Goal: Task Accomplishment & Management: Manage account settings

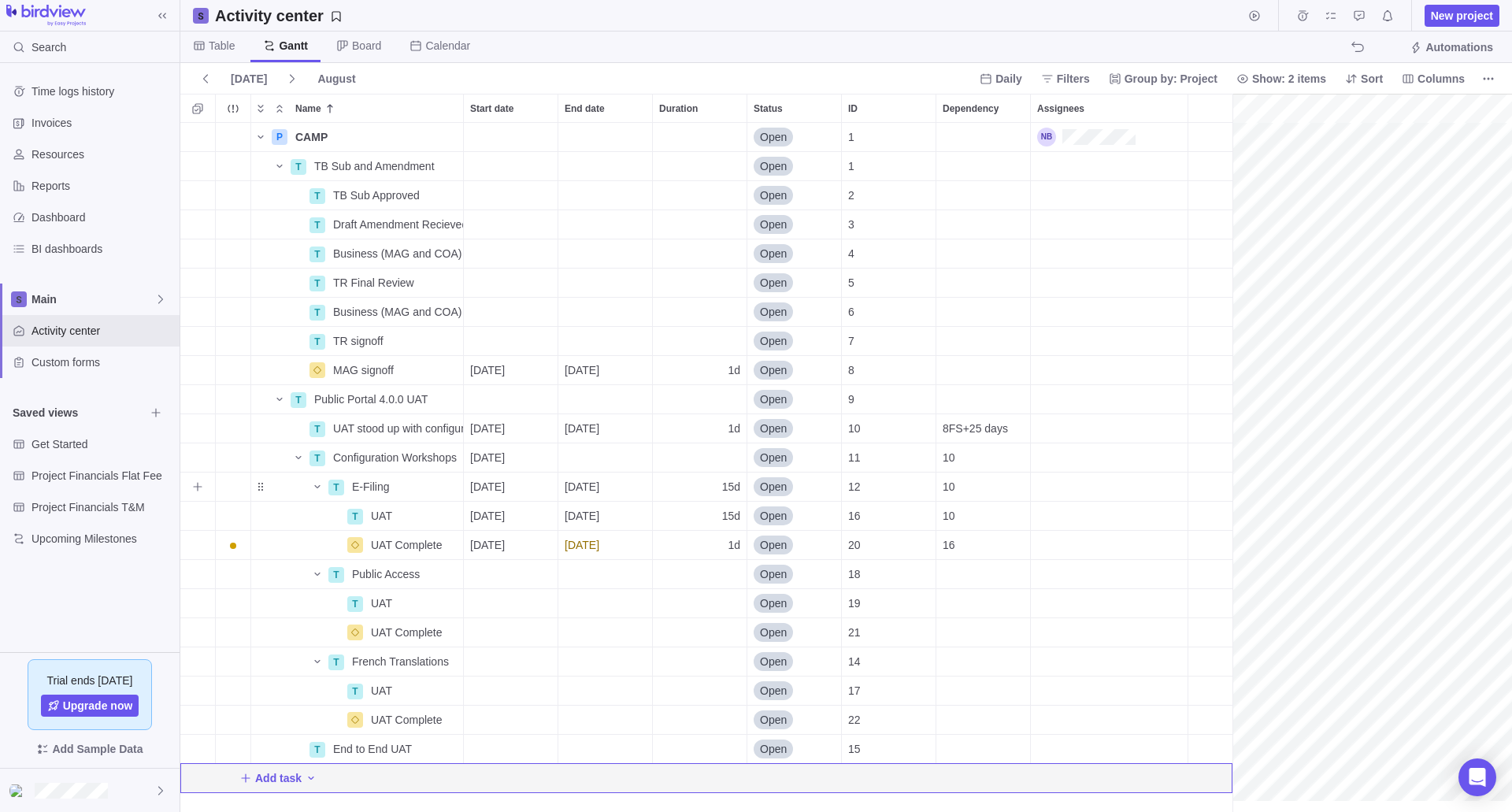
scroll to position [0, 261]
click at [494, 205] on div "Start date" at bounding box center [510, 195] width 94 height 29
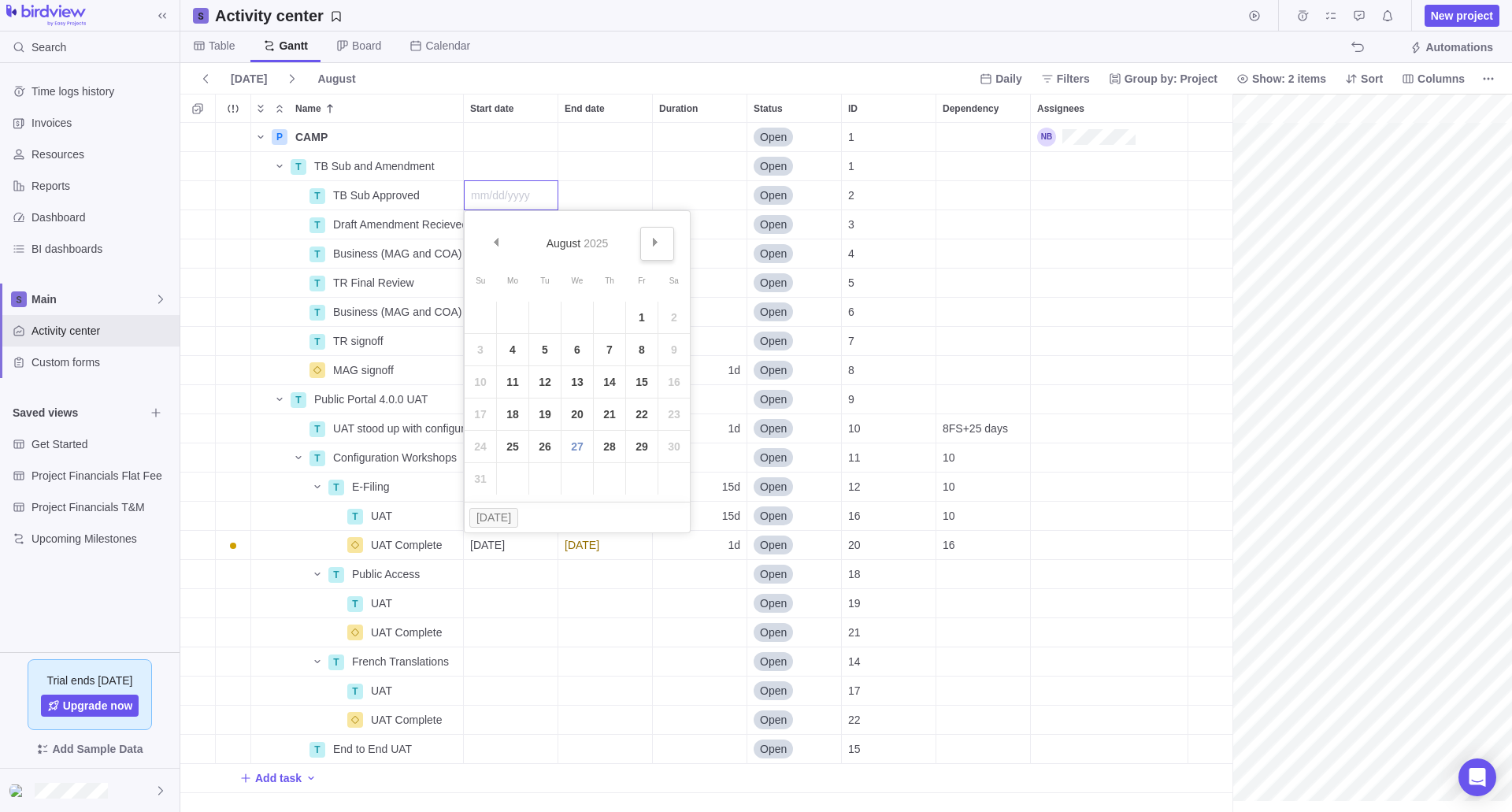
click at [655, 243] on span "Next" at bounding box center [655, 242] width 8 height 8
click at [500, 238] on link "Prev" at bounding box center [497, 244] width 34 height 34
click at [498, 238] on span "Prev" at bounding box center [495, 242] width 8 height 8
click at [501, 238] on link "Prev" at bounding box center [497, 244] width 34 height 34
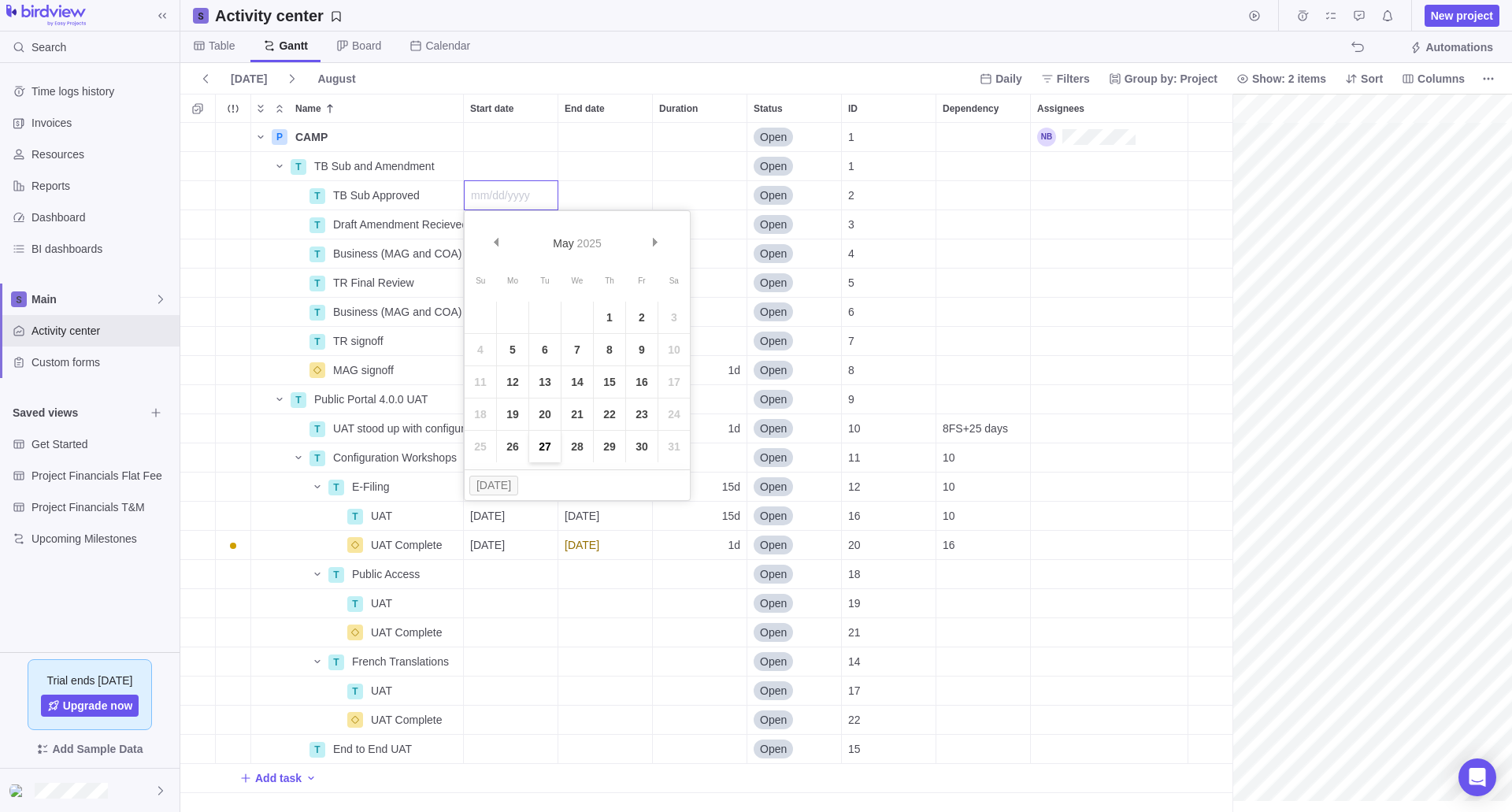
click at [542, 451] on link "27" at bounding box center [545, 446] width 31 height 31
click at [620, 197] on div "End date" at bounding box center [605, 195] width 94 height 29
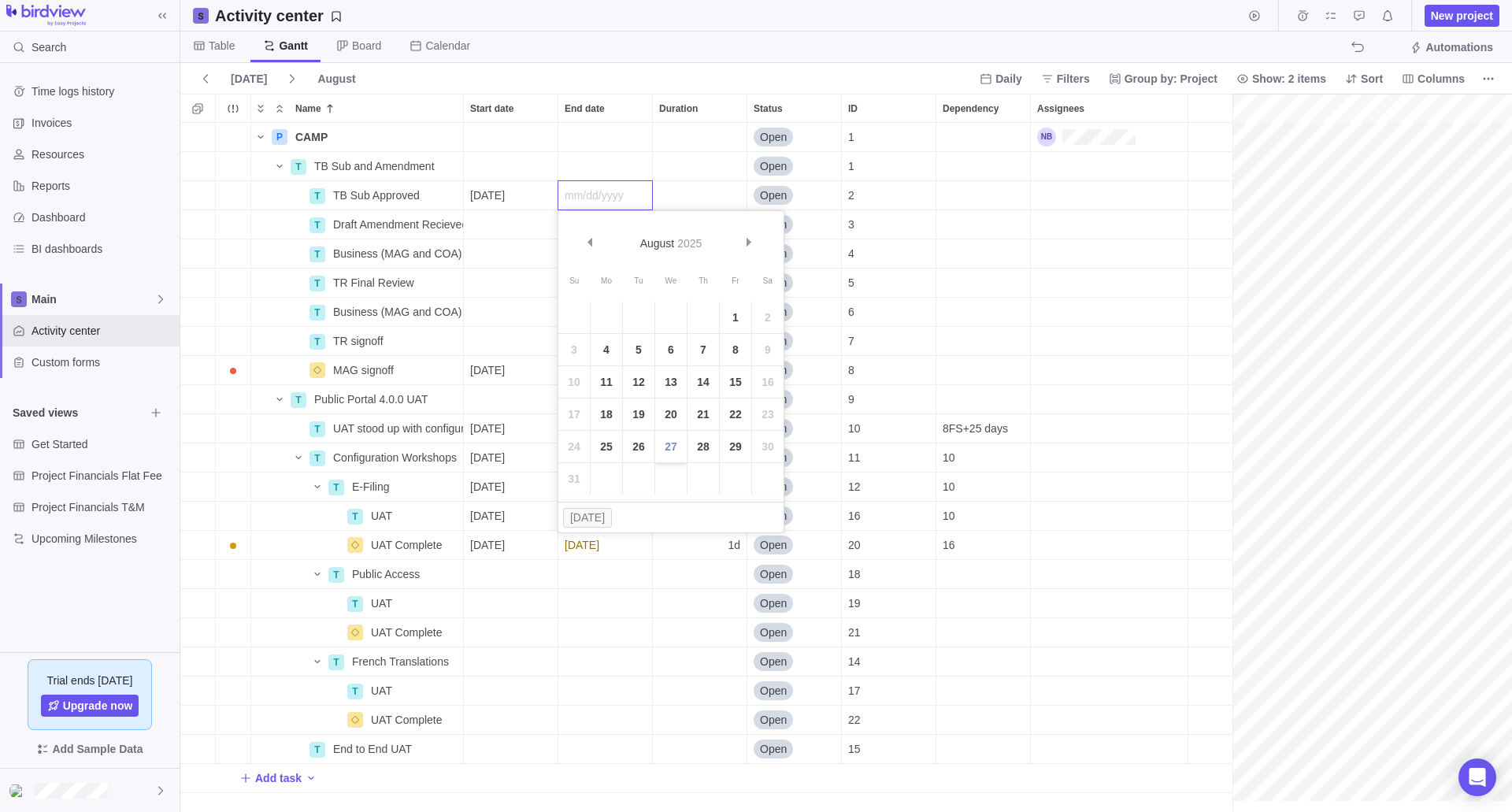
click at [663, 450] on link "27" at bounding box center [671, 446] width 31 height 31
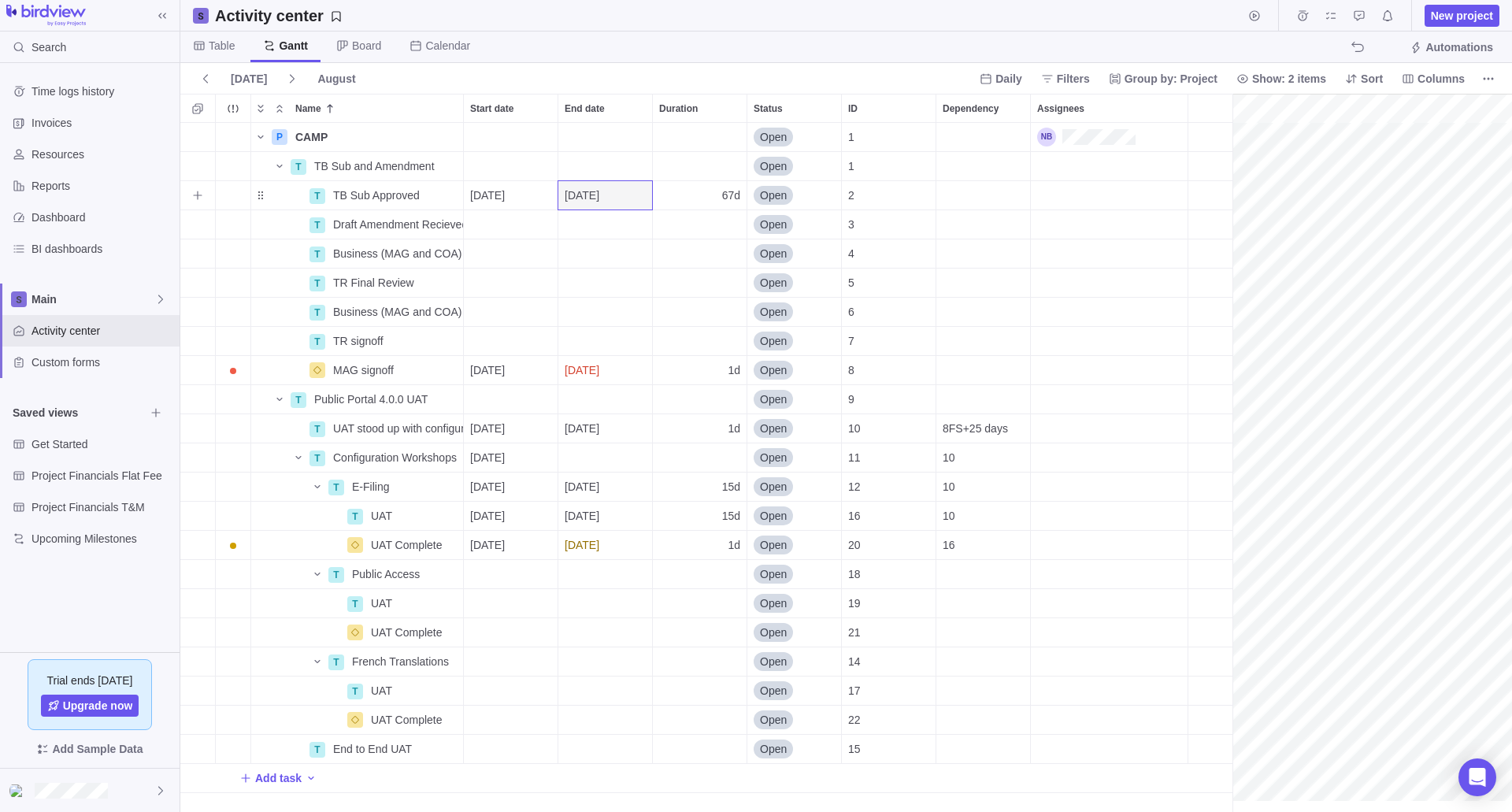
click at [704, 195] on div "67d" at bounding box center [699, 195] width 94 height 29
type input "1"
click at [696, 243] on div "P CAMP Details Open 1 T TB Sub and Amendment Details Open 1 T TB Sub Approved D…" at bounding box center [706, 468] width 1052 height 689
click at [445, 194] on icon "More actions" at bounding box center [449, 195] width 13 height 13
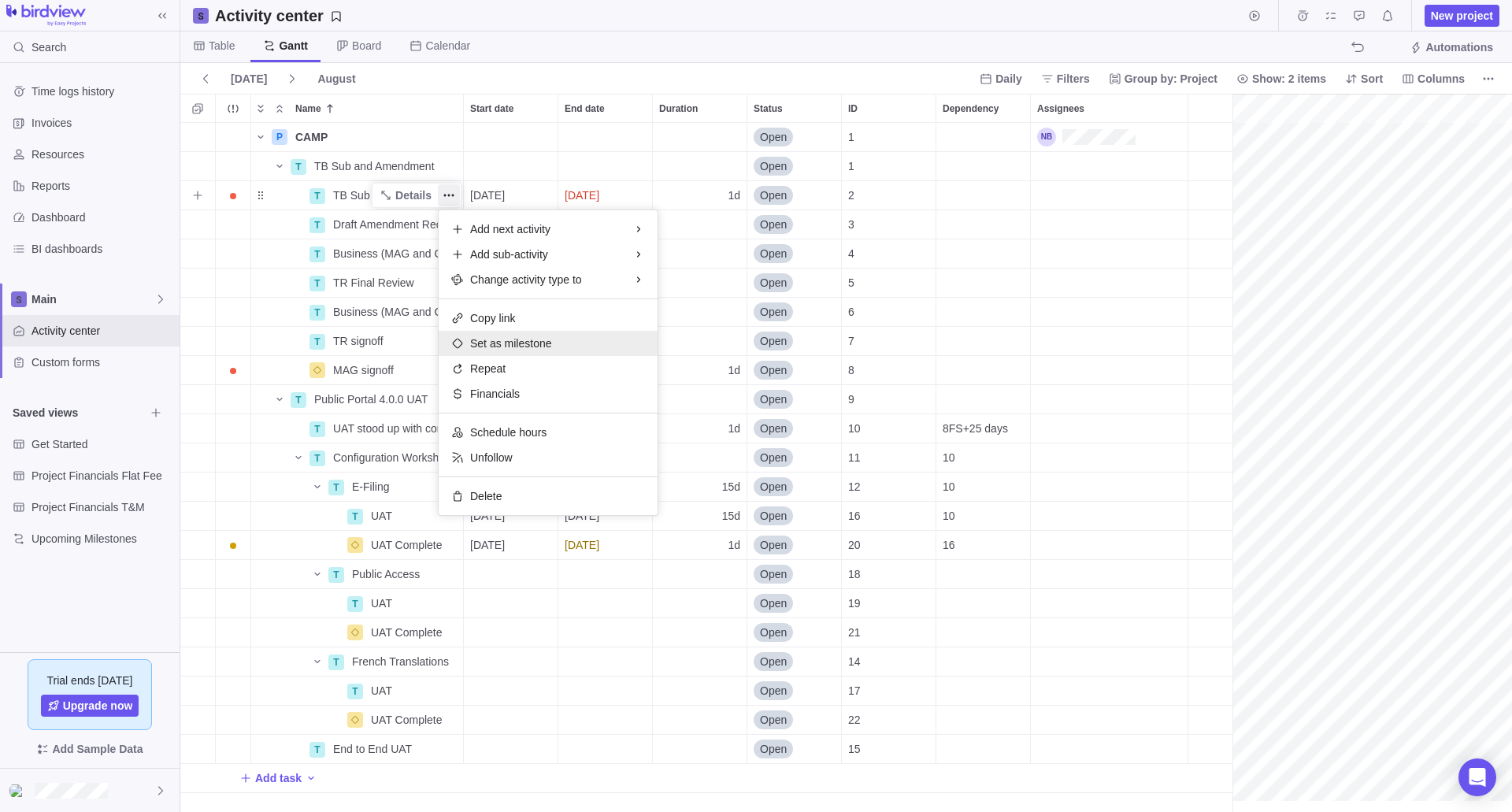
click at [489, 343] on span "Set as milestone" at bounding box center [511, 343] width 81 height 16
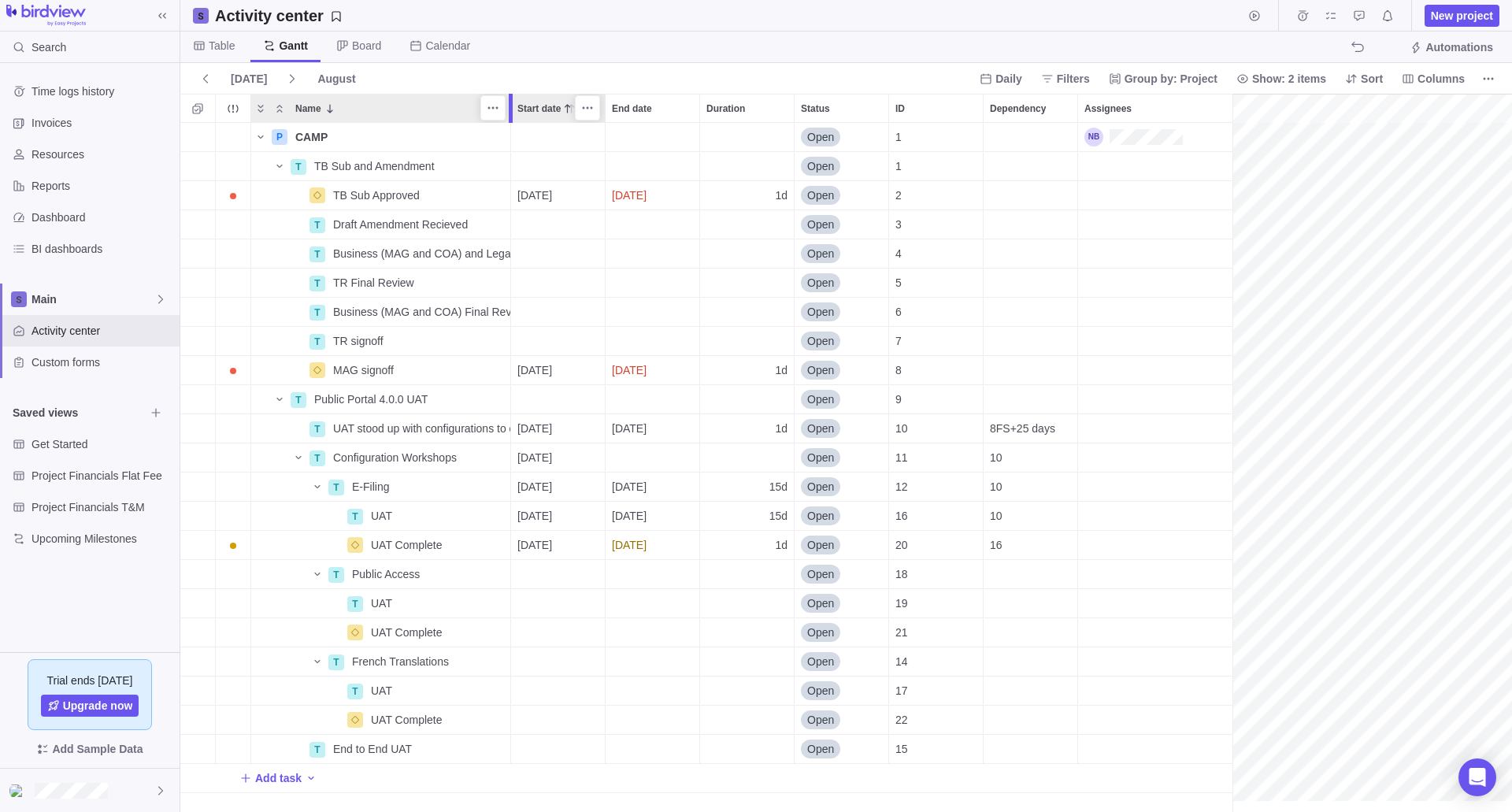
drag, startPoint x: 467, startPoint y: 108, endPoint x: 519, endPoint y: 112, distance: 52.2
click at [516, 109] on div at bounding box center [513, 107] width 13 height 29
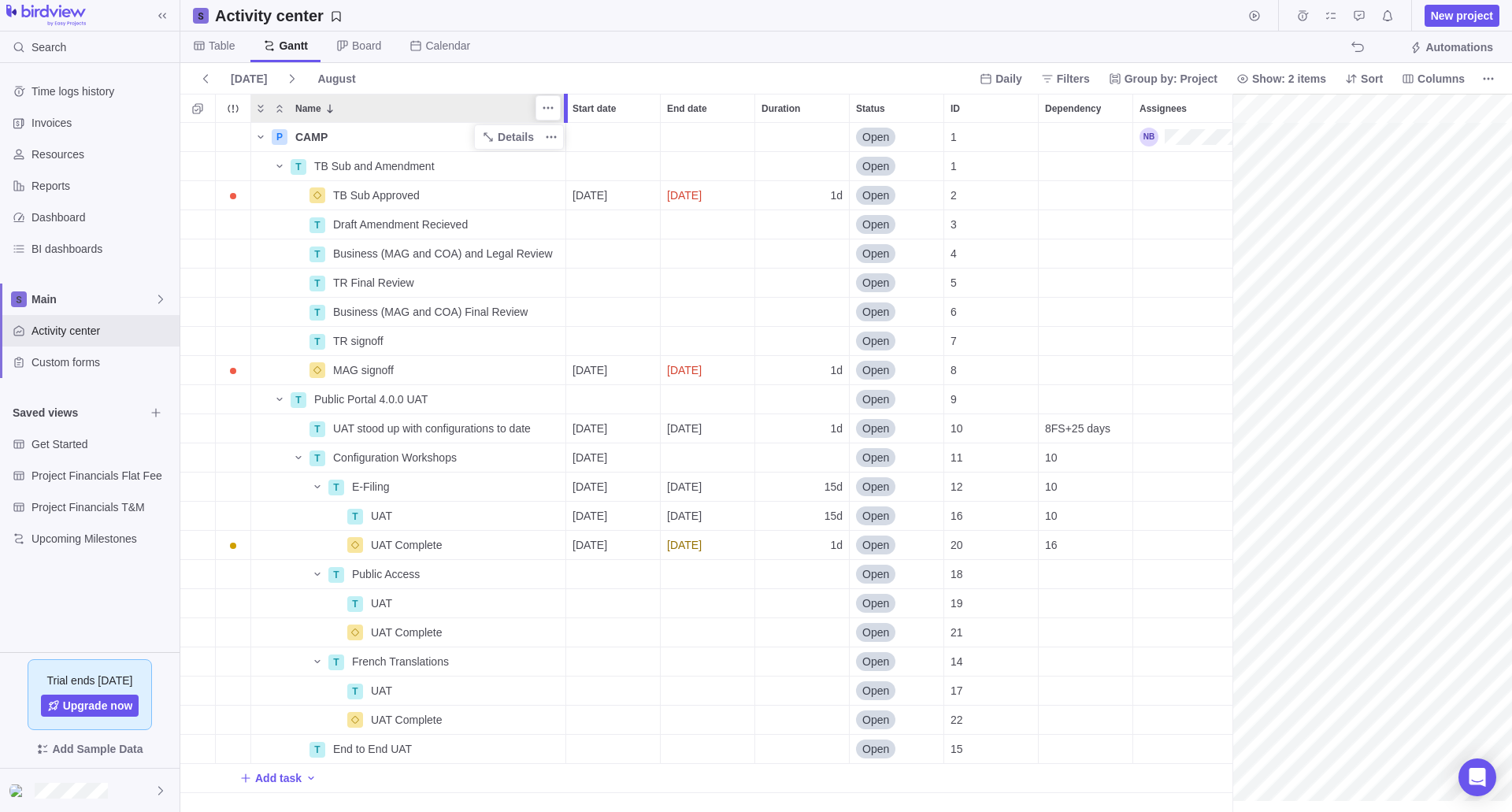
drag, startPoint x: 514, startPoint y: 119, endPoint x: 564, endPoint y: 130, distance: 51.2
click at [570, 124] on div "Name Start date End date Duration Status ID Dependency Assignees P CAMP Details…" at bounding box center [846, 453] width 1331 height 718
click at [617, 226] on div "Start date" at bounding box center [612, 224] width 94 height 29
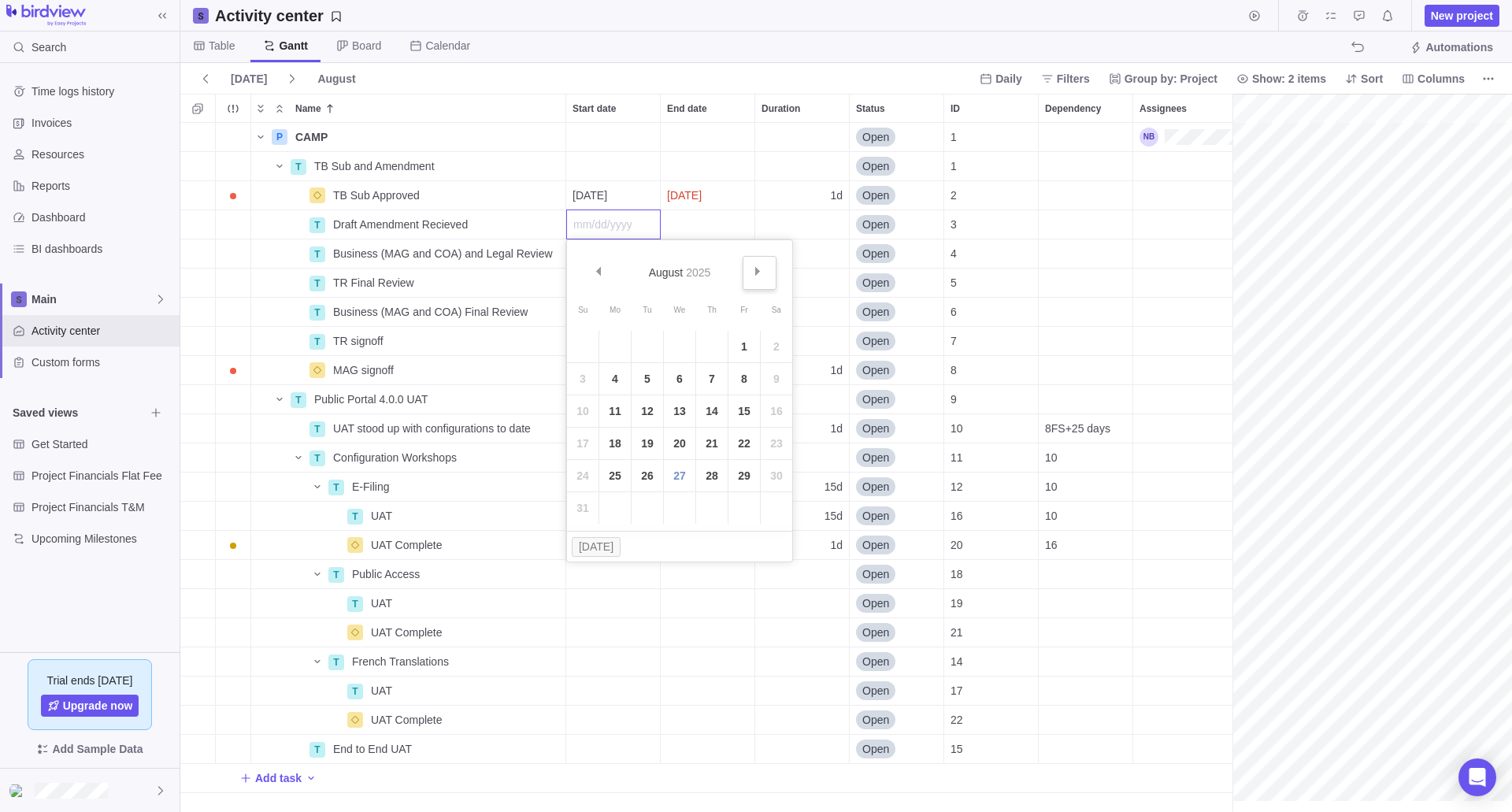
click at [762, 274] on link "Next" at bounding box center [759, 272] width 34 height 34
click at [756, 280] on link "Next" at bounding box center [759, 272] width 34 height 34
click at [597, 265] on link "Prev" at bounding box center [599, 272] width 34 height 34
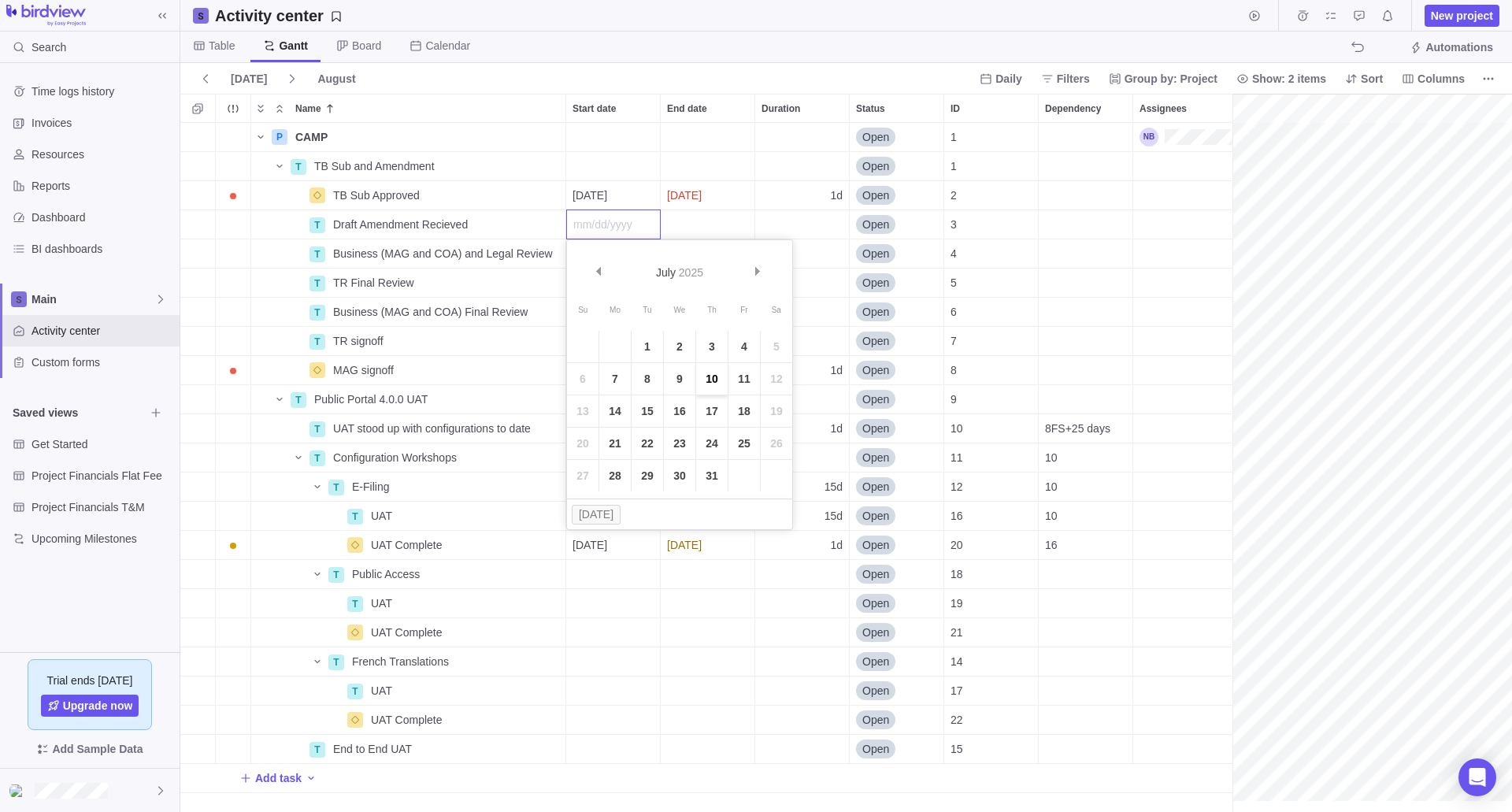
click at [716, 378] on link "10" at bounding box center [712, 379] width 31 height 31
click at [711, 230] on div "End date" at bounding box center [707, 224] width 94 height 29
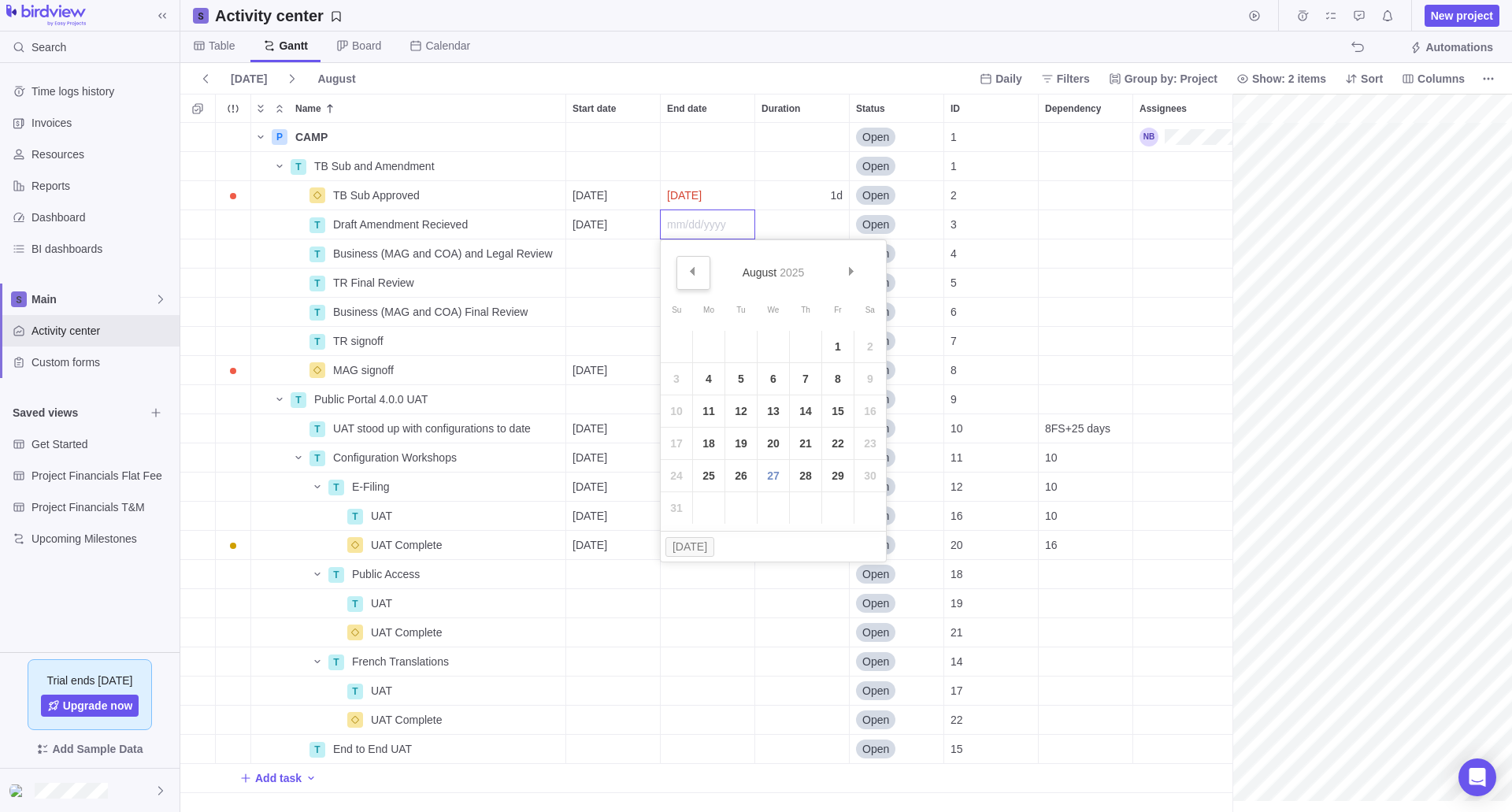
click at [693, 271] on span "Prev" at bounding box center [691, 270] width 8 height 8
click at [807, 381] on link "10" at bounding box center [806, 379] width 31 height 31
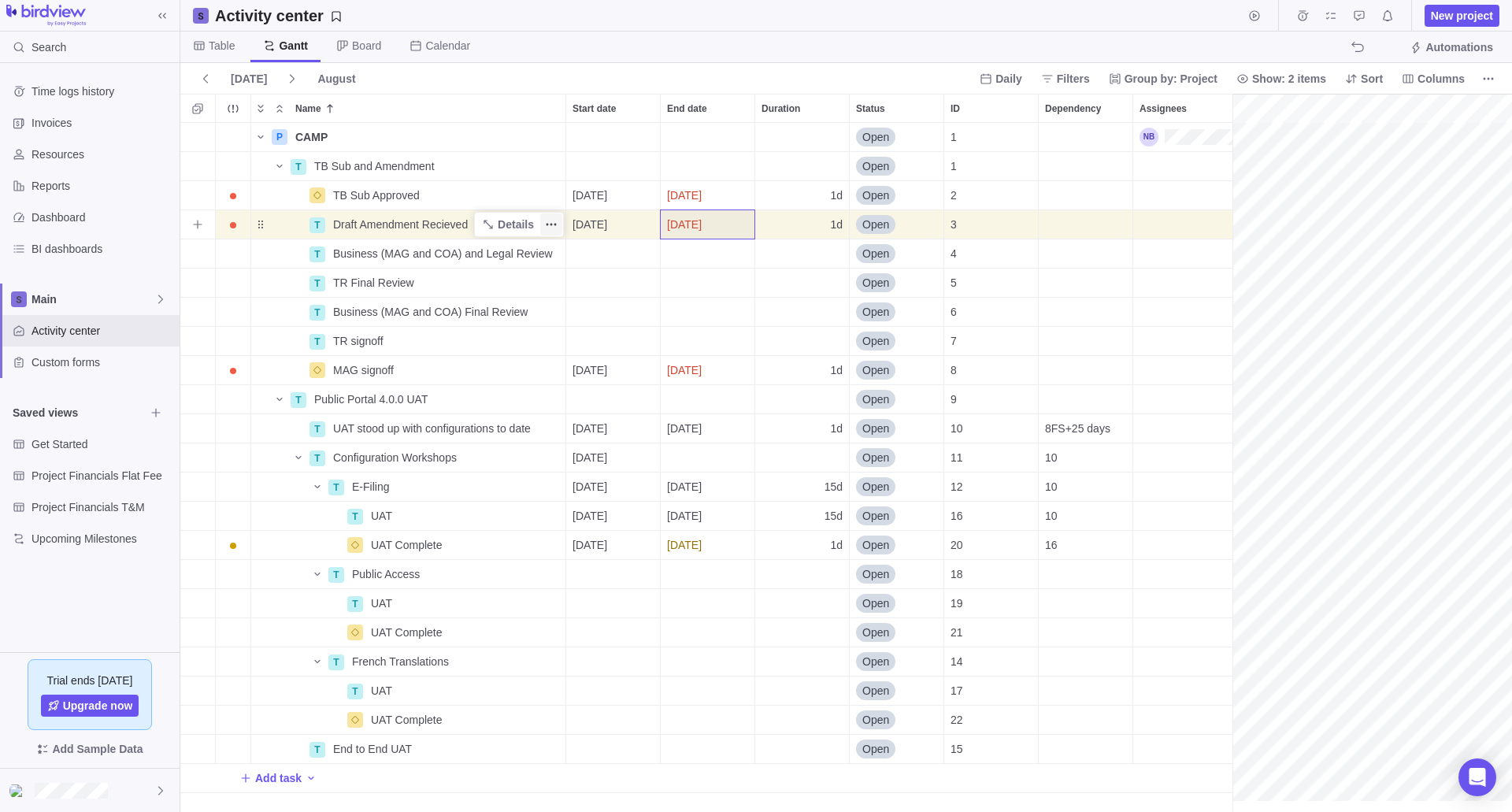
click at [553, 222] on icon "More actions" at bounding box center [552, 225] width 13 height 13
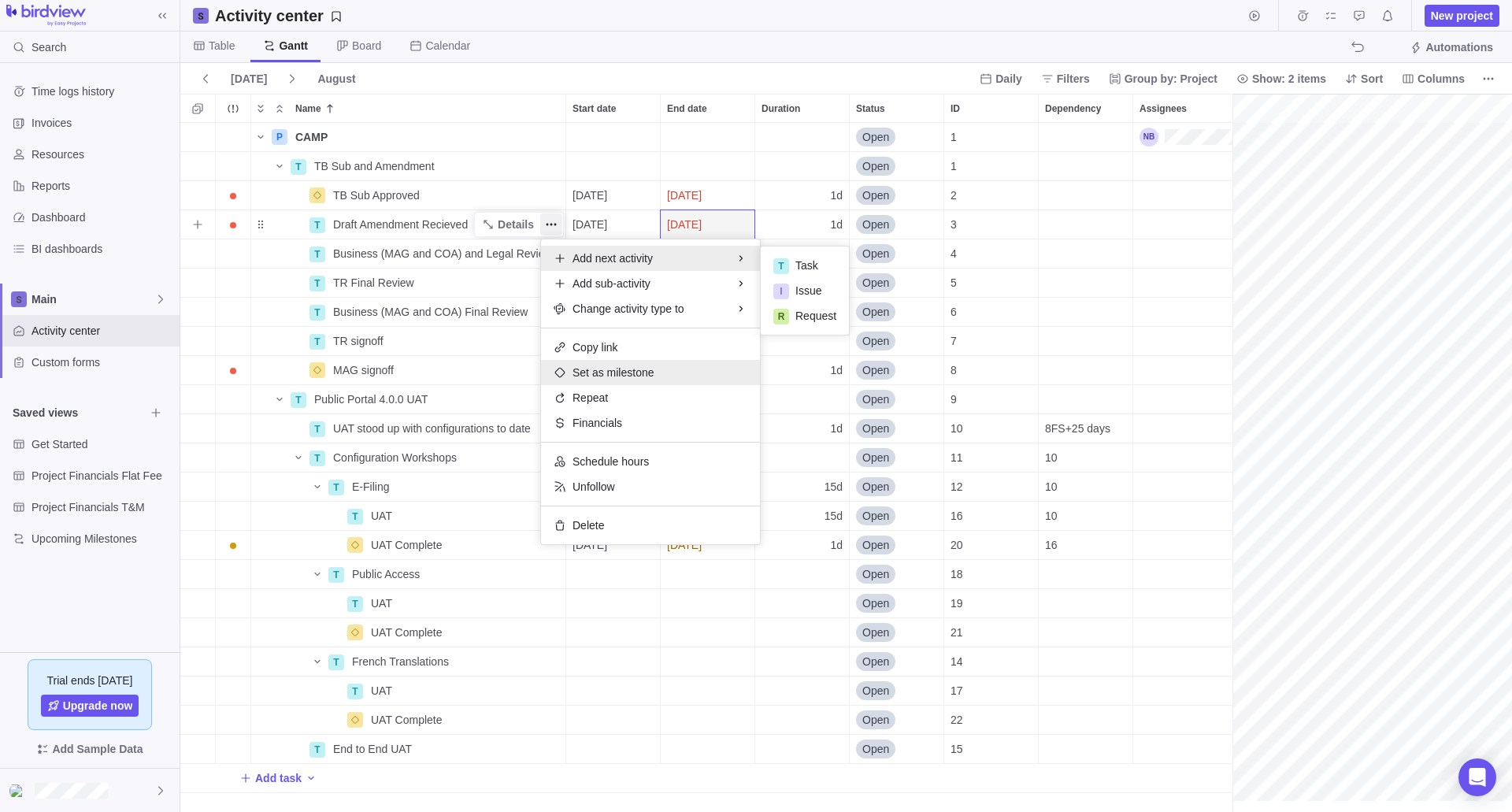
click at [634, 378] on span "Set as milestone" at bounding box center [613, 372] width 81 height 16
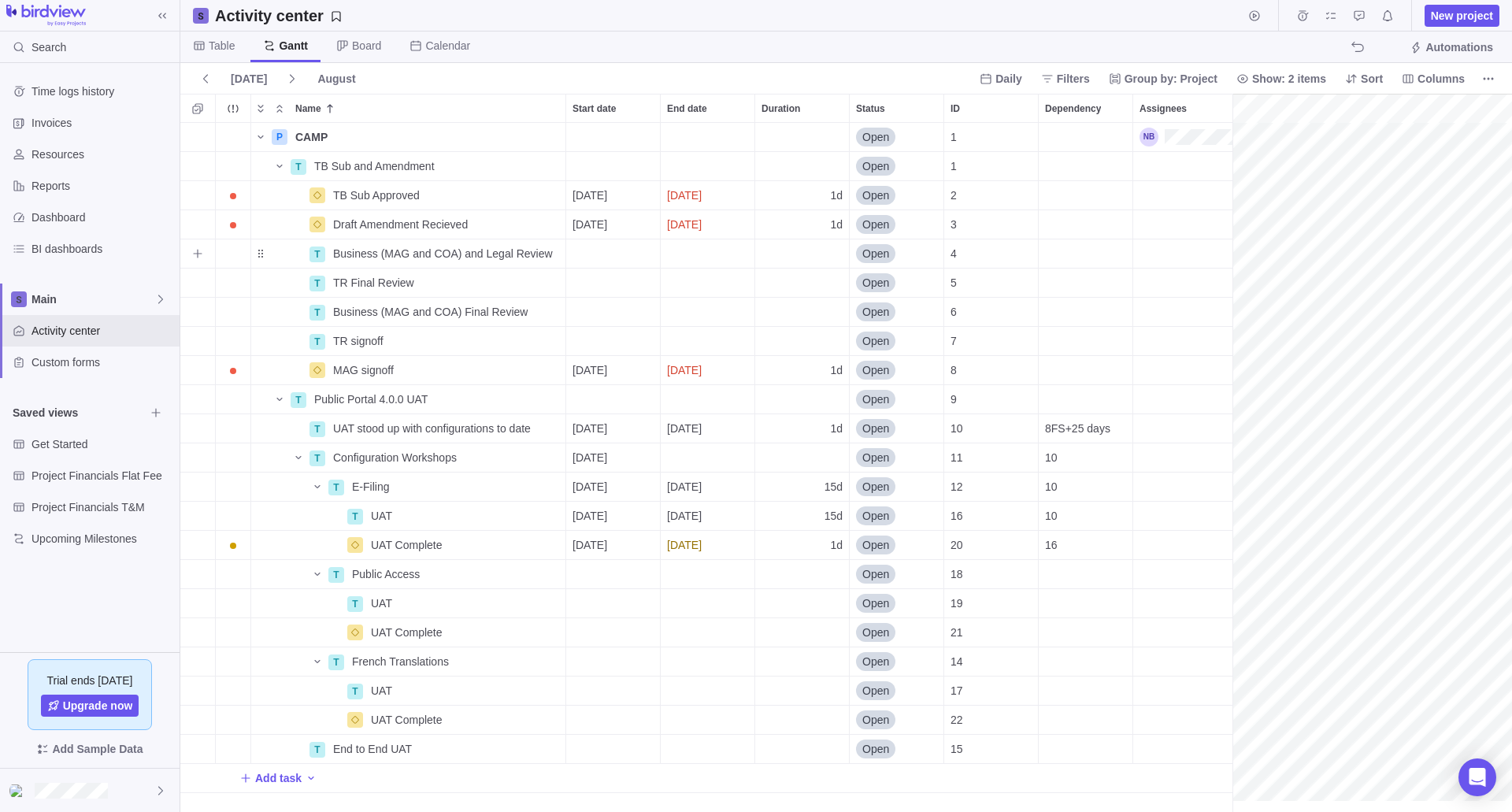
click at [633, 255] on div "Start date" at bounding box center [612, 254] width 94 height 29
click at [595, 297] on span "Prev" at bounding box center [597, 300] width 8 height 8
click at [741, 408] on link "11" at bounding box center [744, 408] width 31 height 31
click at [714, 255] on div "End date" at bounding box center [707, 254] width 94 height 29
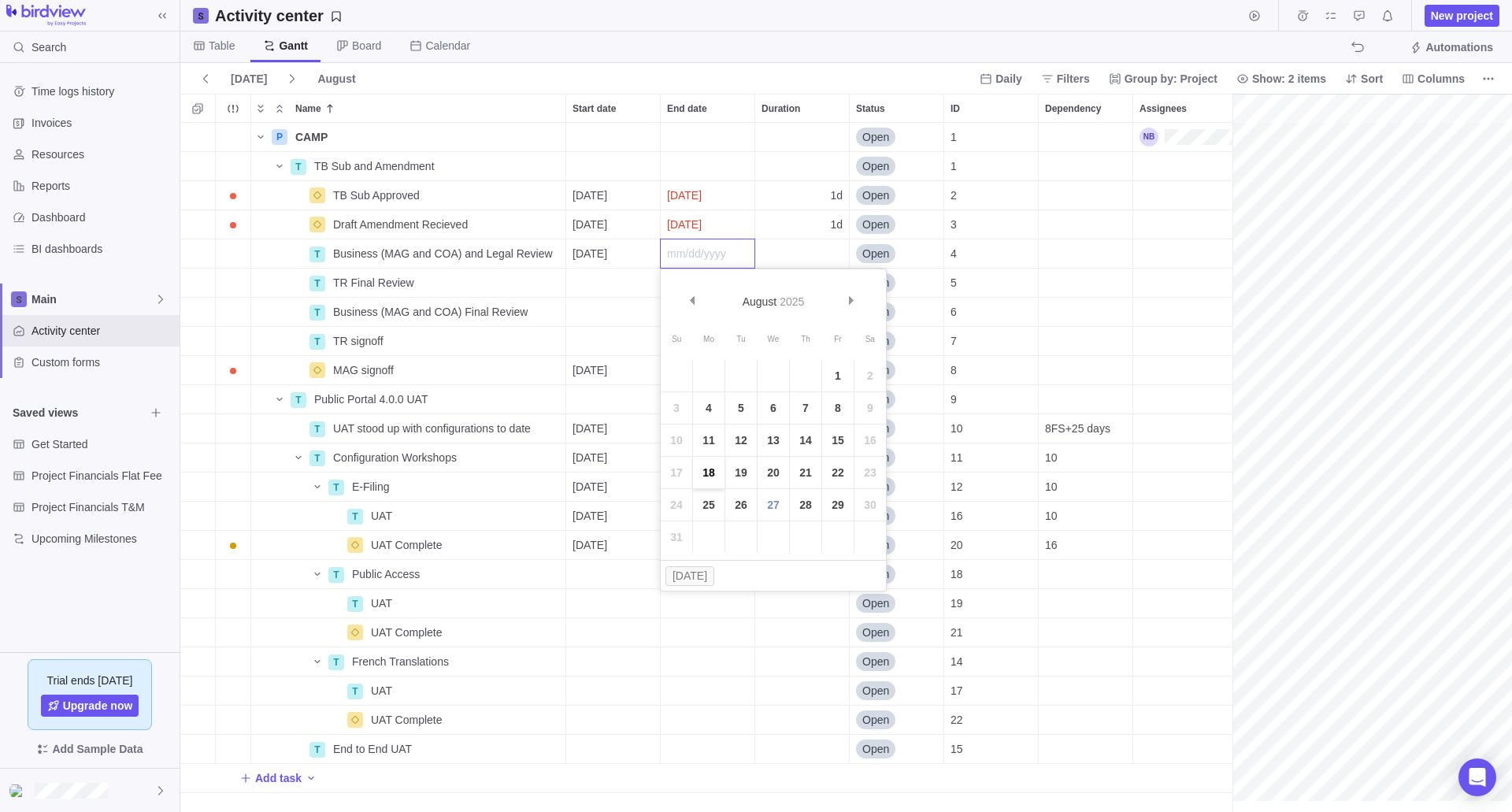
click at [707, 470] on link "18" at bounding box center [708, 472] width 31 height 31
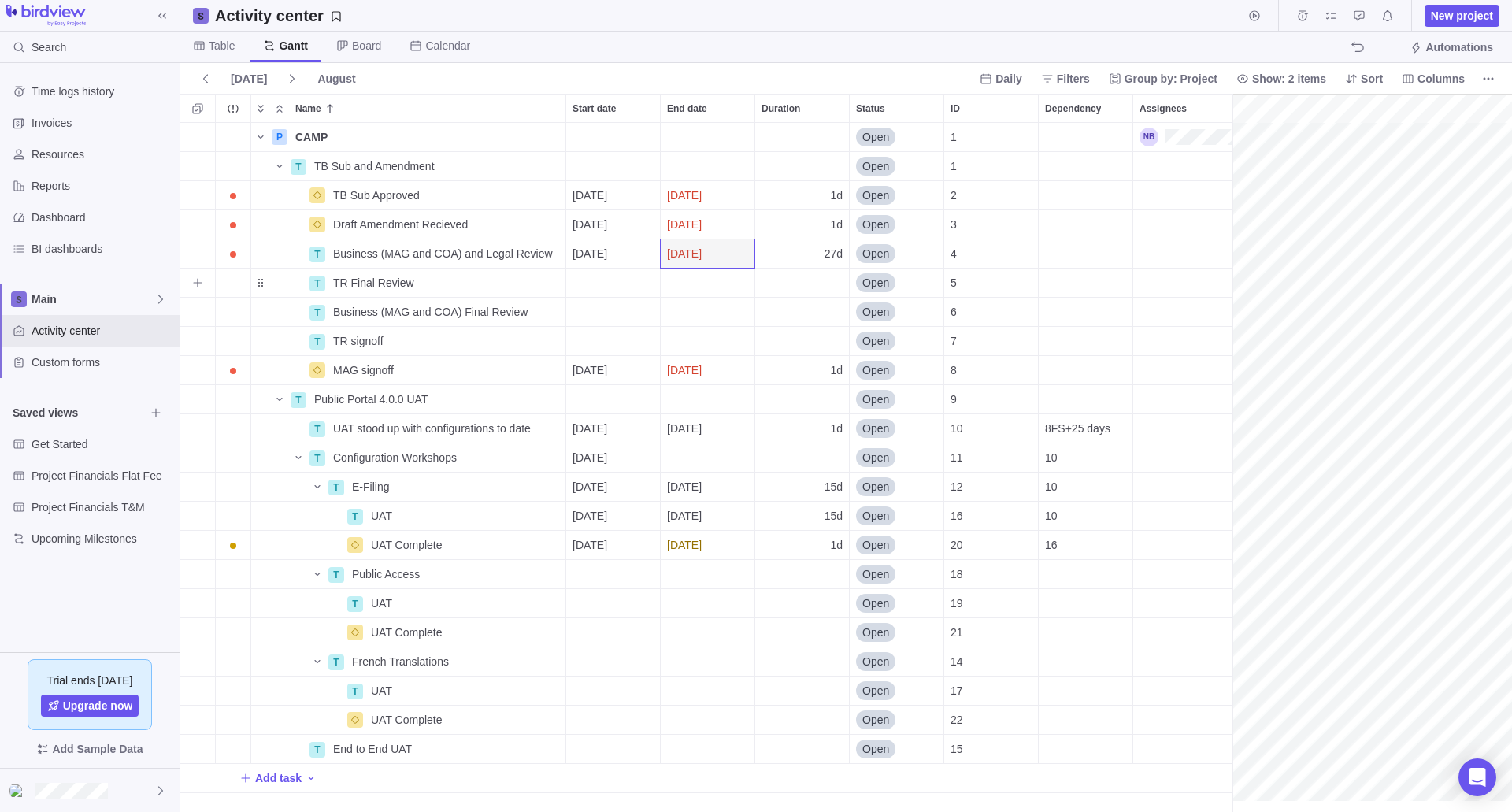
click at [638, 291] on div "Start date" at bounding box center [612, 282] width 94 height 29
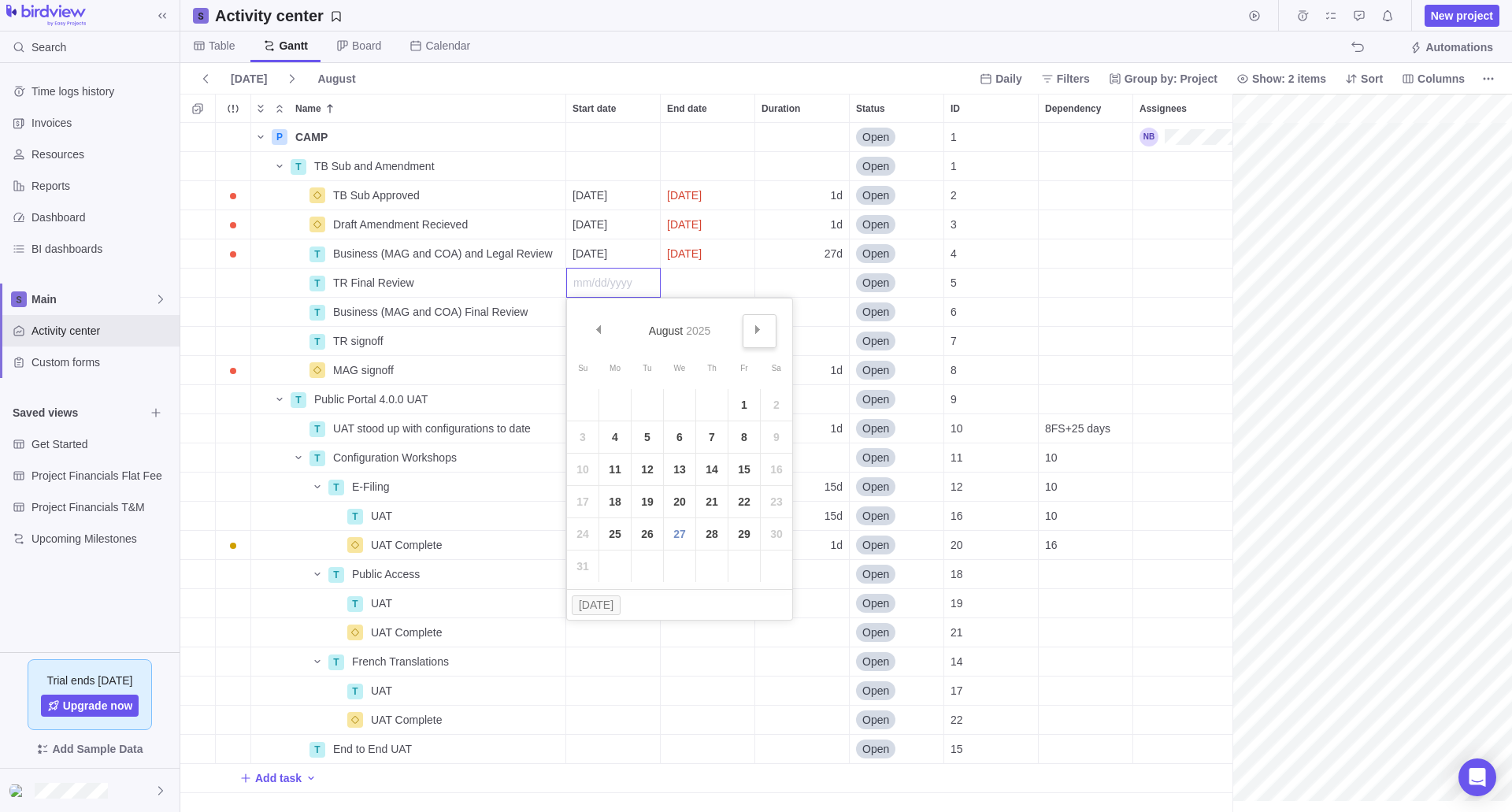
click at [761, 331] on span "Next" at bounding box center [757, 329] width 8 height 8
click at [597, 326] on span "Prev" at bounding box center [597, 329] width 8 height 8
click at [654, 501] on link "19" at bounding box center [647, 502] width 31 height 31
click at [589, 313] on div "Start date" at bounding box center [612, 311] width 94 height 29
click at [598, 362] on span "Prev" at bounding box center [597, 358] width 8 height 8
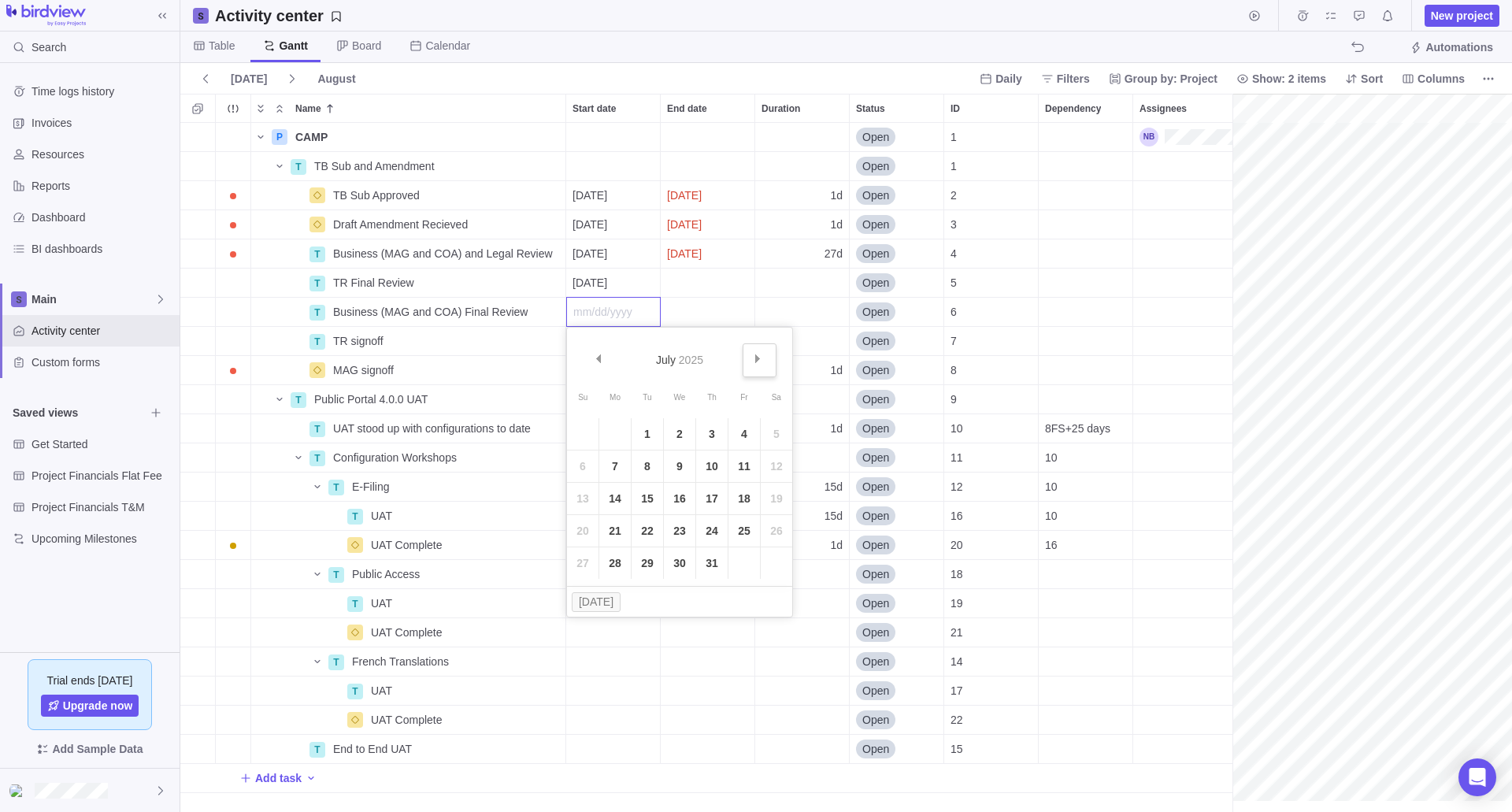
click at [760, 358] on span "Next" at bounding box center [757, 358] width 8 height 8
click at [681, 436] on link "3" at bounding box center [680, 434] width 31 height 31
click at [708, 283] on div "End date" at bounding box center [707, 282] width 94 height 29
click at [824, 287] on div "P CAMP Details Open 1 T TB Sub and Amendment Details Open 1 TB Sub Approved Det…" at bounding box center [706, 468] width 1052 height 689
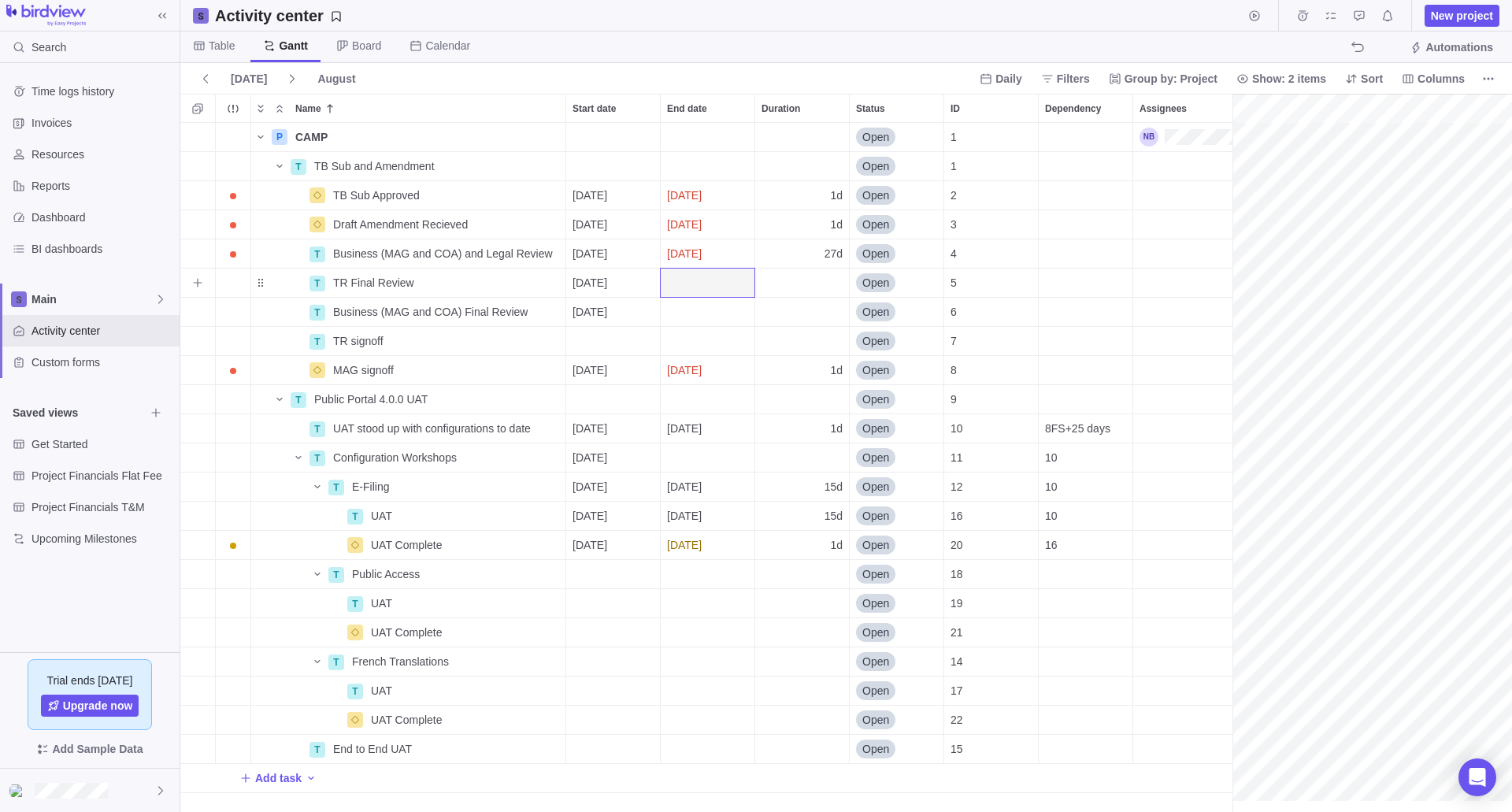
click at [824, 287] on div "Duration" at bounding box center [802, 282] width 94 height 29
type input "5"
click at [793, 308] on div "P CAMP Details Open 1 T TB Sub and Amendment Details Open 1 TB Sub Approved Det…" at bounding box center [706, 468] width 1052 height 689
click at [1088, 227] on div "Dependency" at bounding box center [1085, 224] width 94 height 29
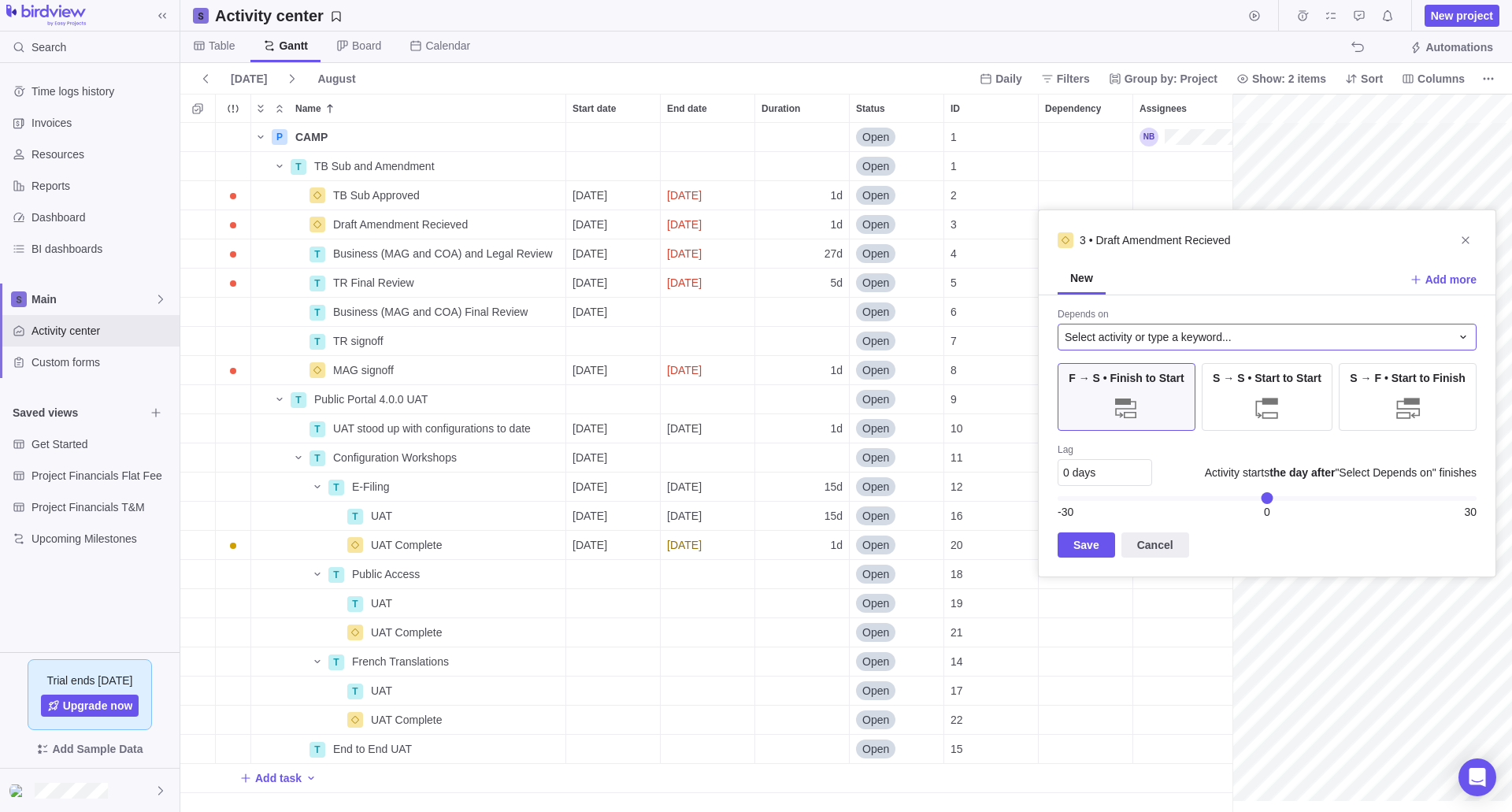
click at [1115, 343] on span "Select activity or type a keyword..." at bounding box center [1148, 337] width 167 height 16
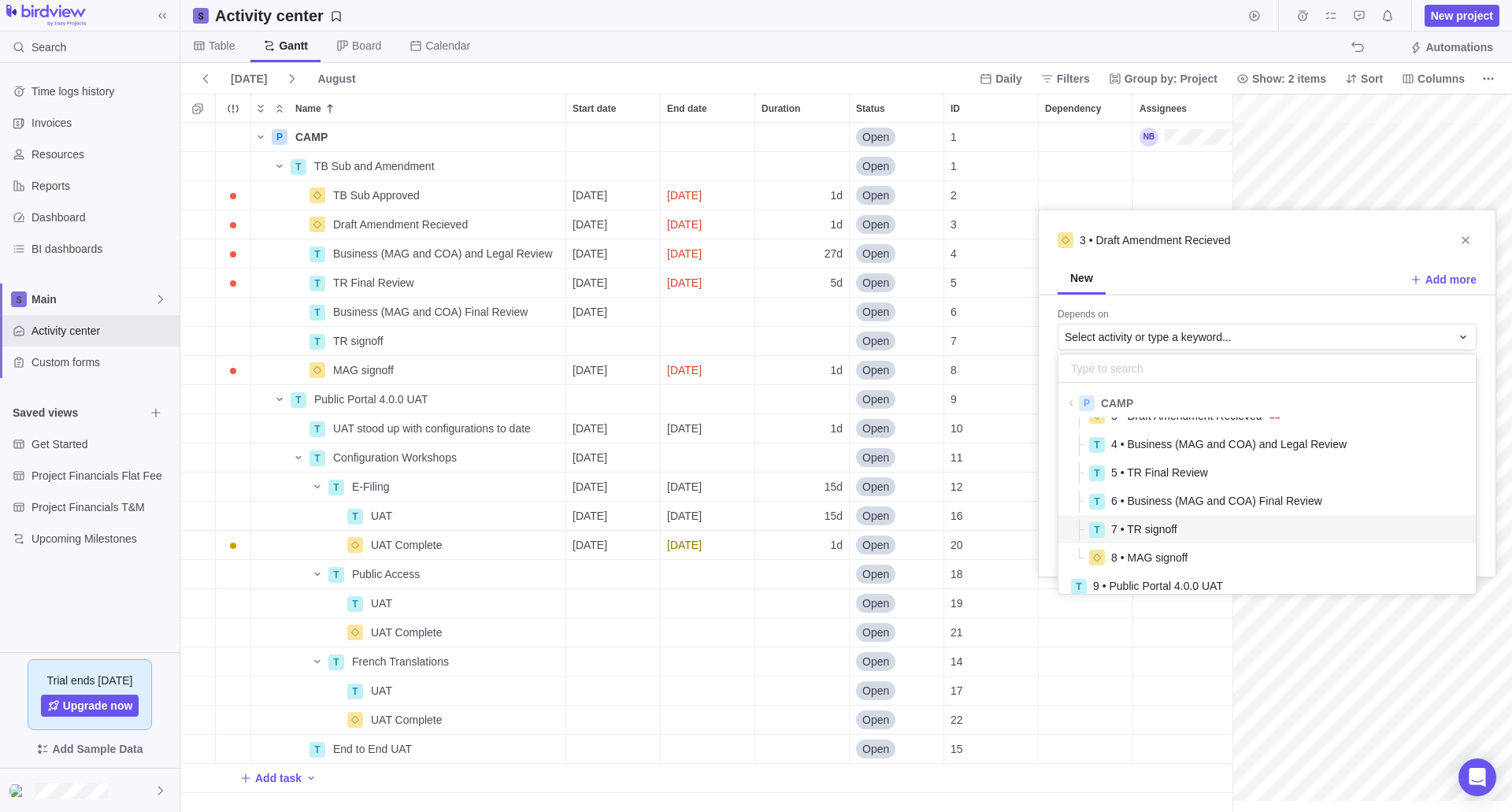
scroll to position [0, 0]
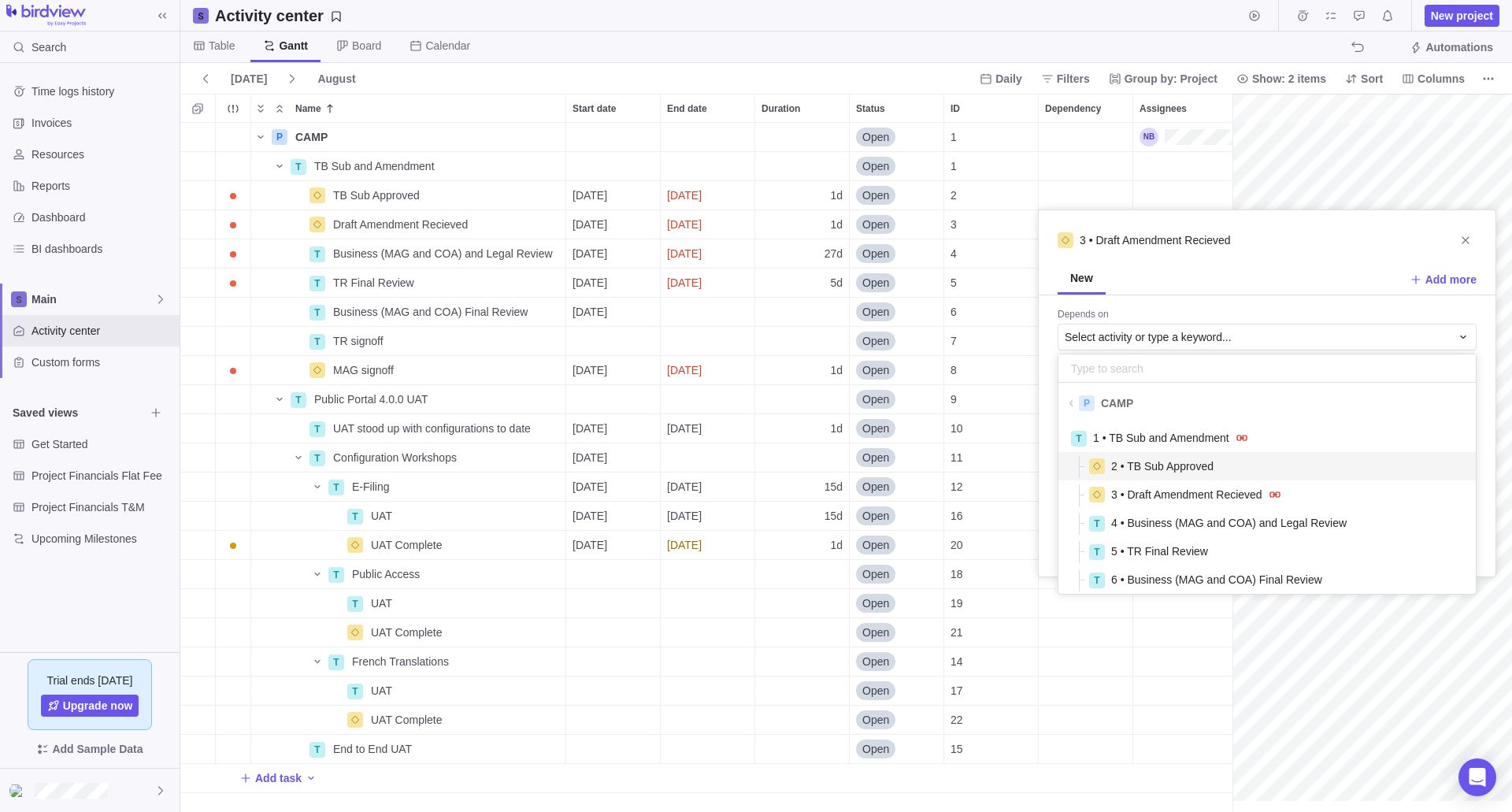
click at [1151, 468] on span "2 • TB Sub Approved" at bounding box center [1162, 466] width 103 height 16
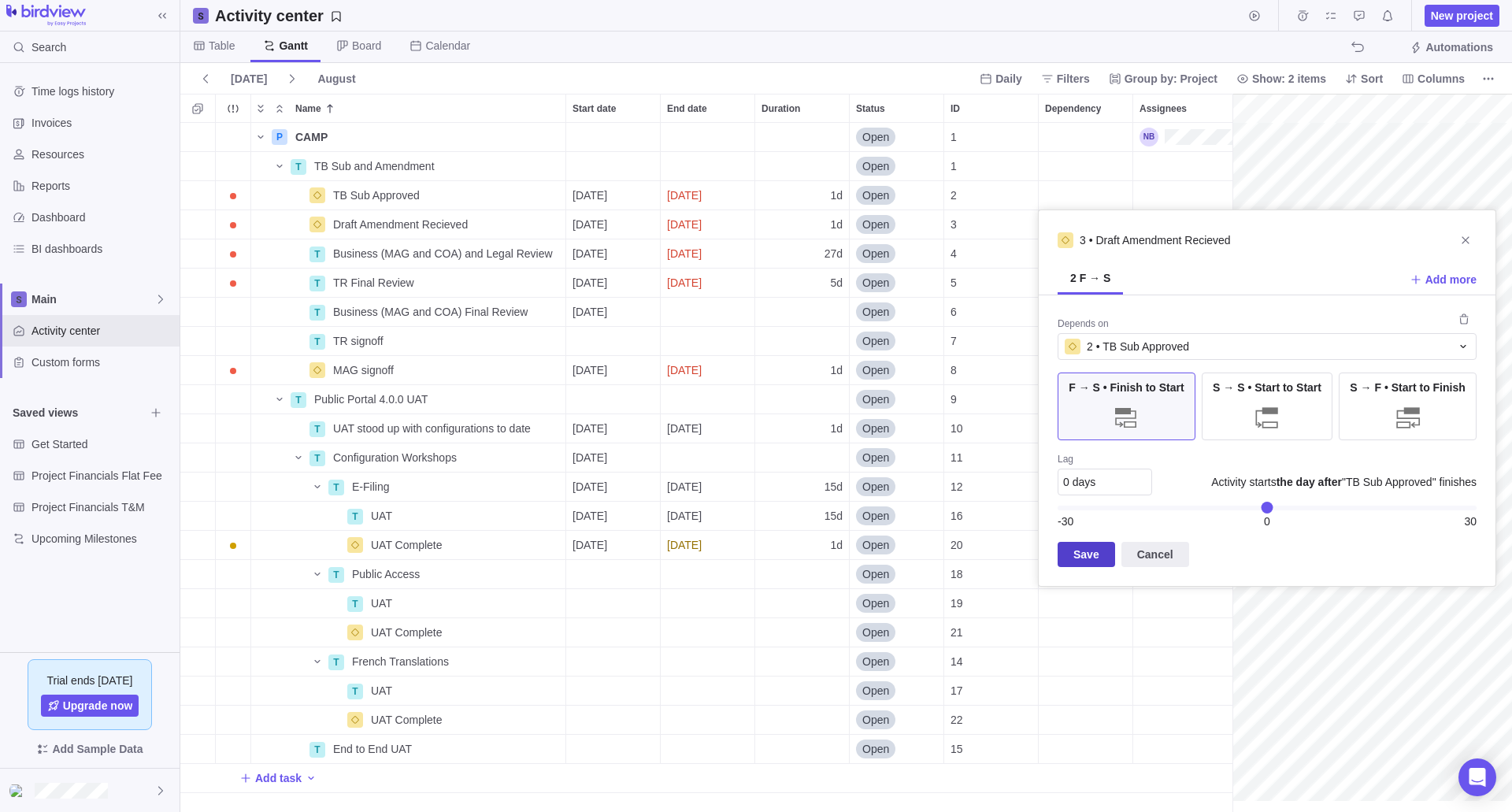
click at [1087, 552] on span "Save" at bounding box center [1086, 555] width 26 height 19
